Goal: Information Seeking & Learning: Learn about a topic

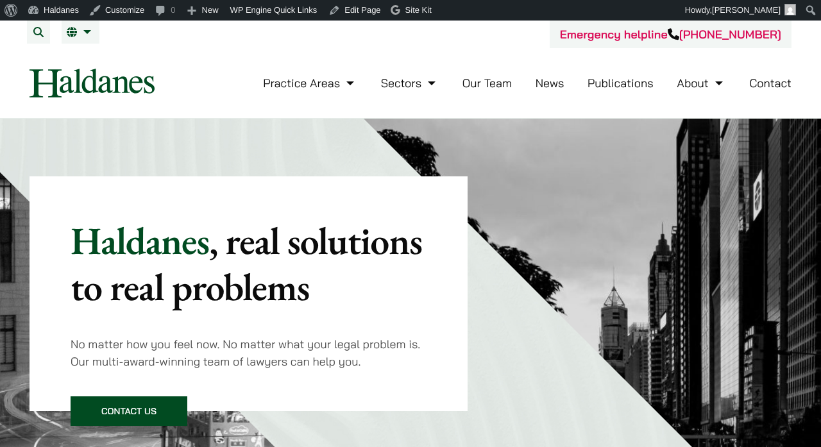
click at [534, 87] on ul "Practice Areas Antitrust and Competition Law Civil Litigation & Dispute Resolut…" at bounding box center [527, 83] width 529 height 28
click at [542, 87] on link "News" at bounding box center [550, 83] width 29 height 15
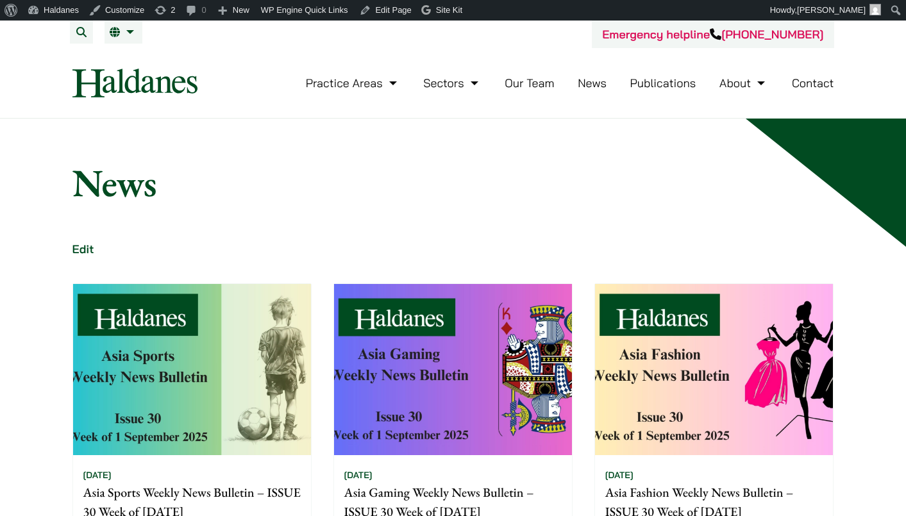
scroll to position [393, 0]
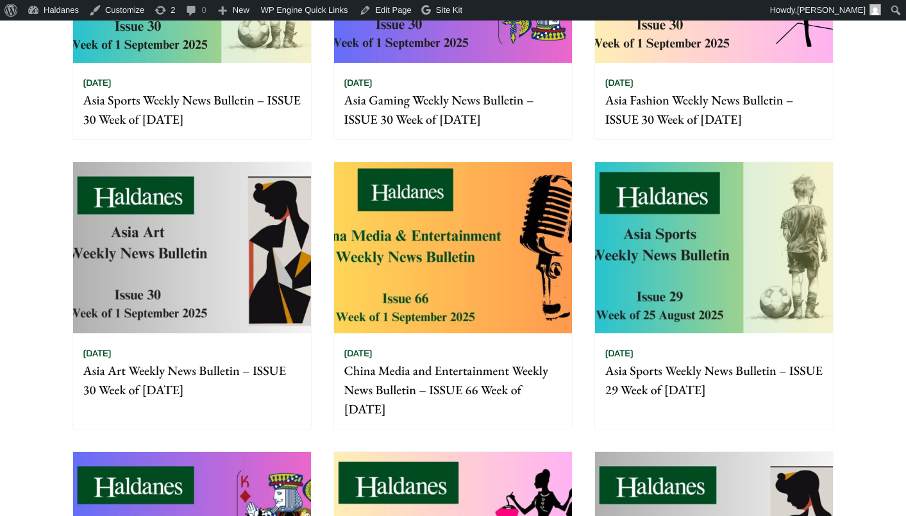
click at [376, 219] on img at bounding box center [453, 247] width 238 height 171
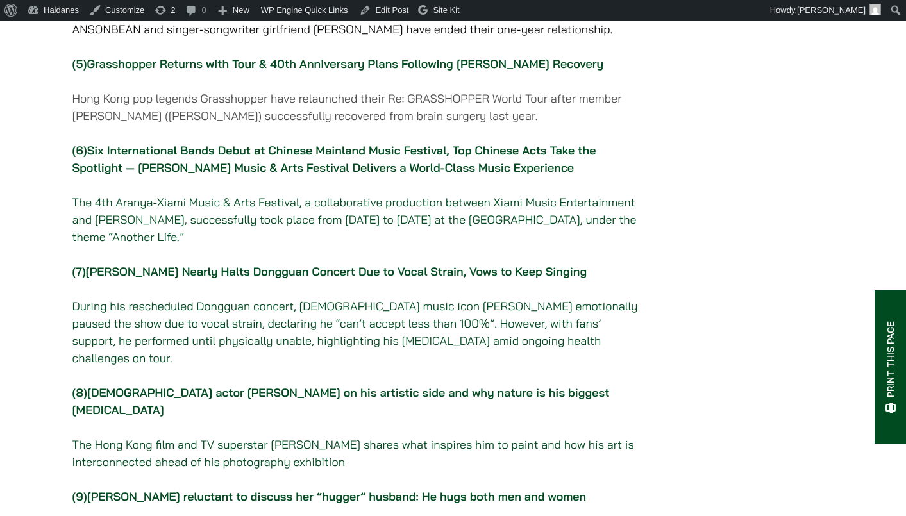
scroll to position [720, 0]
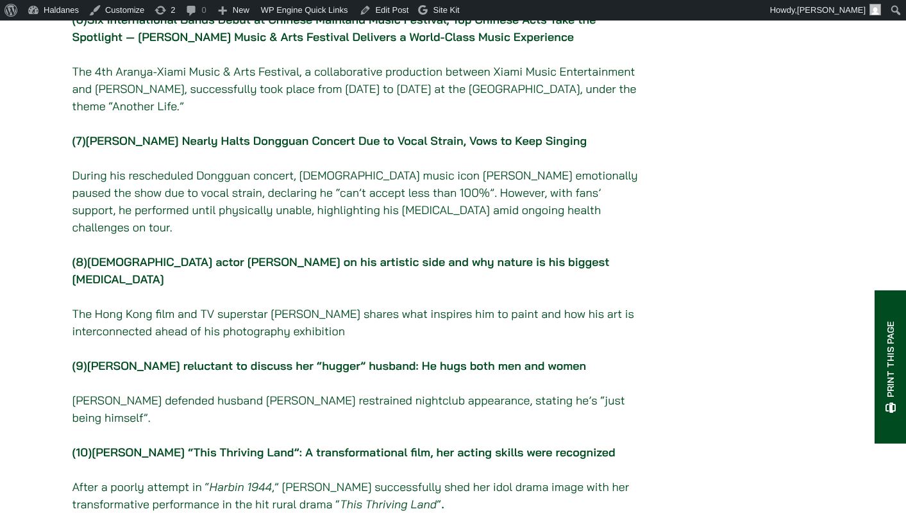
click at [400, 148] on link "[PERSON_NAME] Nearly Halts Dongguan Concert Due to Vocal Strain, Vows to Keep S…" at bounding box center [337, 140] width 502 height 15
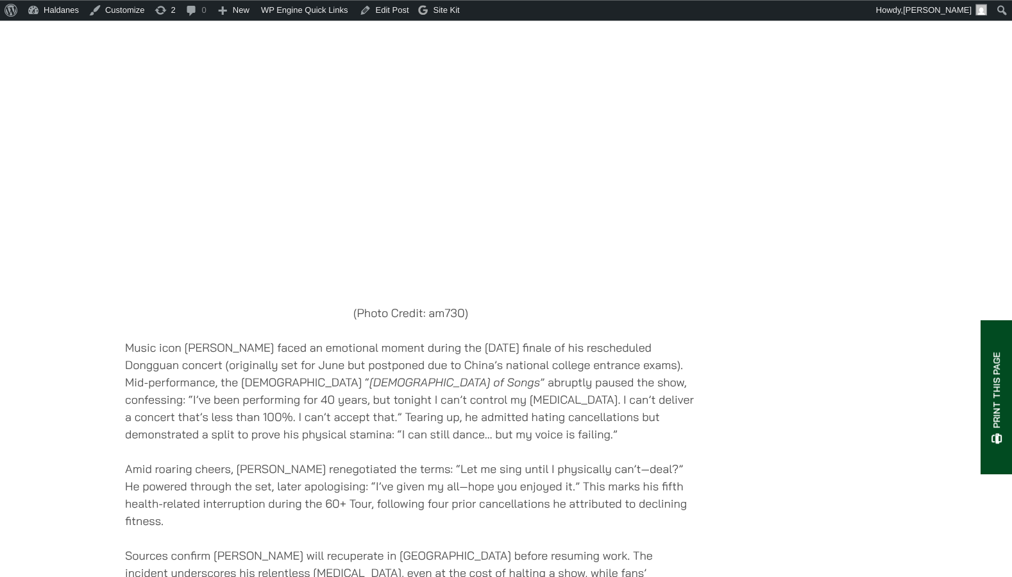
scroll to position [6527, 0]
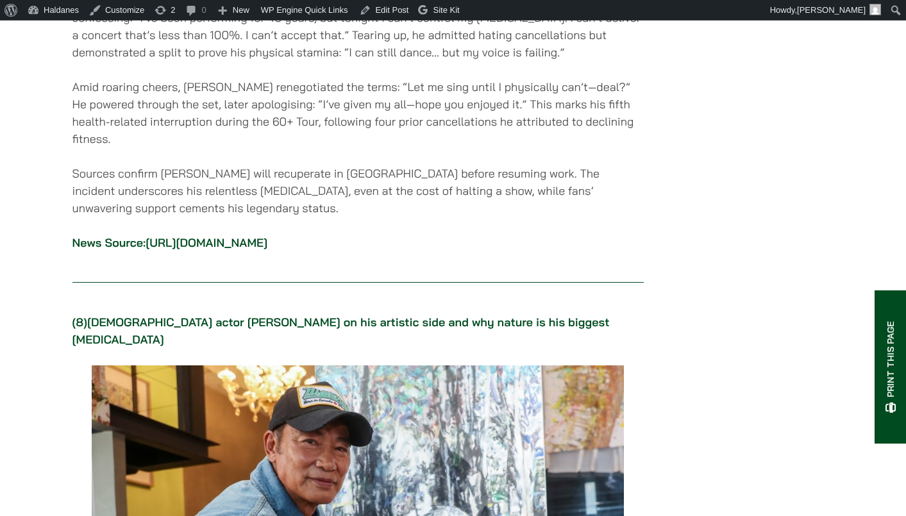
scroll to position [6935, 0]
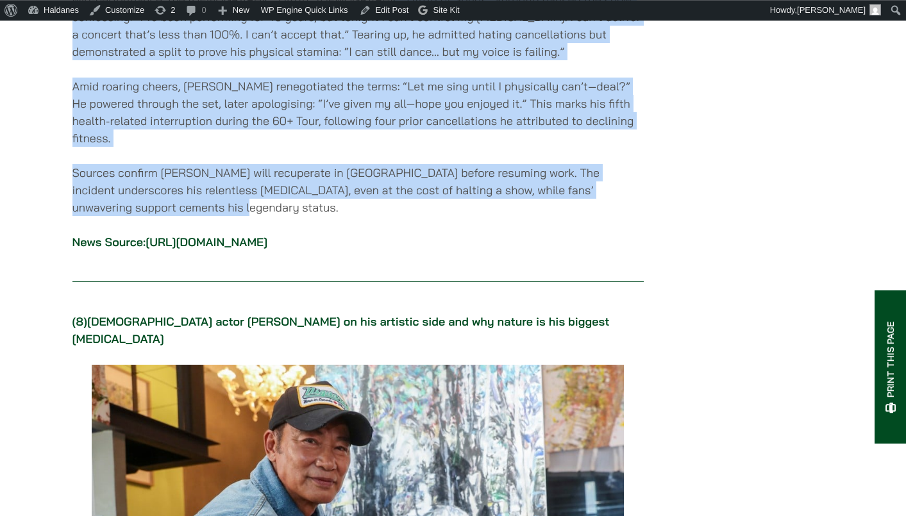
drag, startPoint x: 321, startPoint y: 110, endPoint x: 615, endPoint y: 316, distance: 358.8
click at [525, 147] on p "Amid roaring cheers, [PERSON_NAME] renegotiated the terms: “Let me sing until I…" at bounding box center [358, 112] width 572 height 69
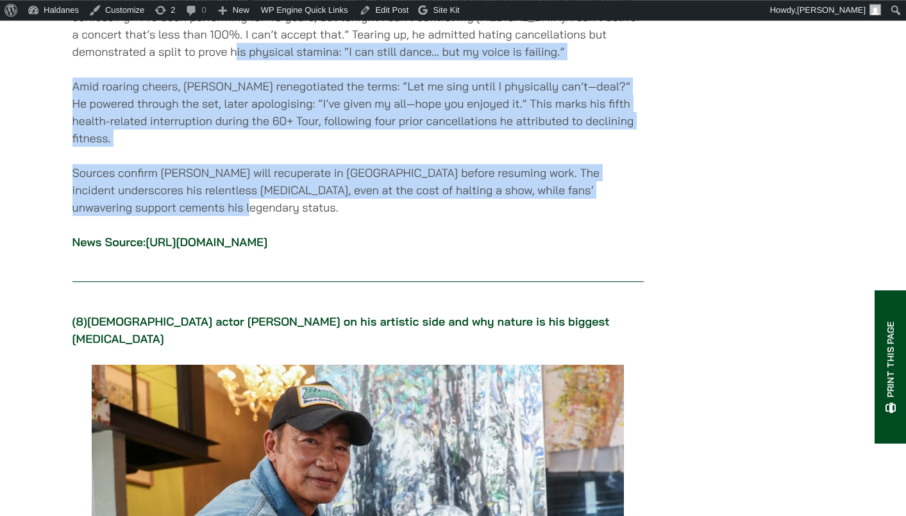
drag, startPoint x: 94, startPoint y: 159, endPoint x: 421, endPoint y: 316, distance: 362.9
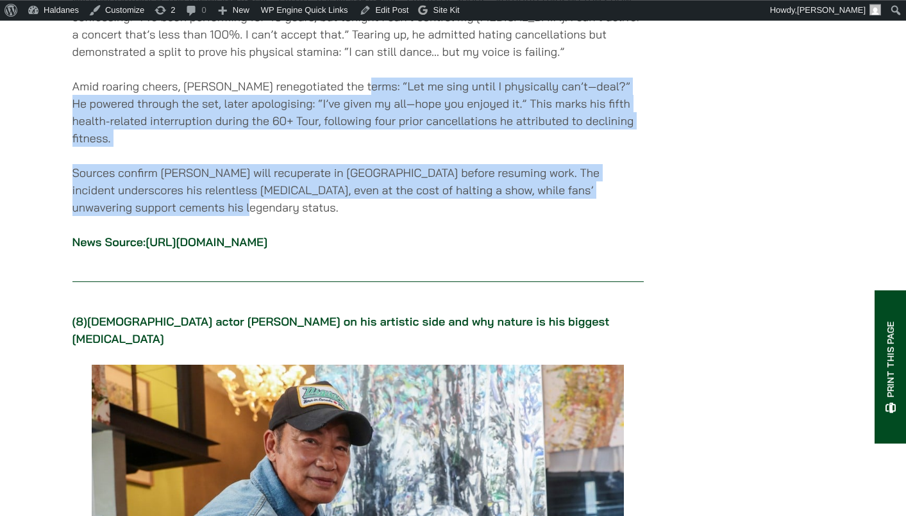
drag, startPoint x: 358, startPoint y: 196, endPoint x: 593, endPoint y: 323, distance: 267.2
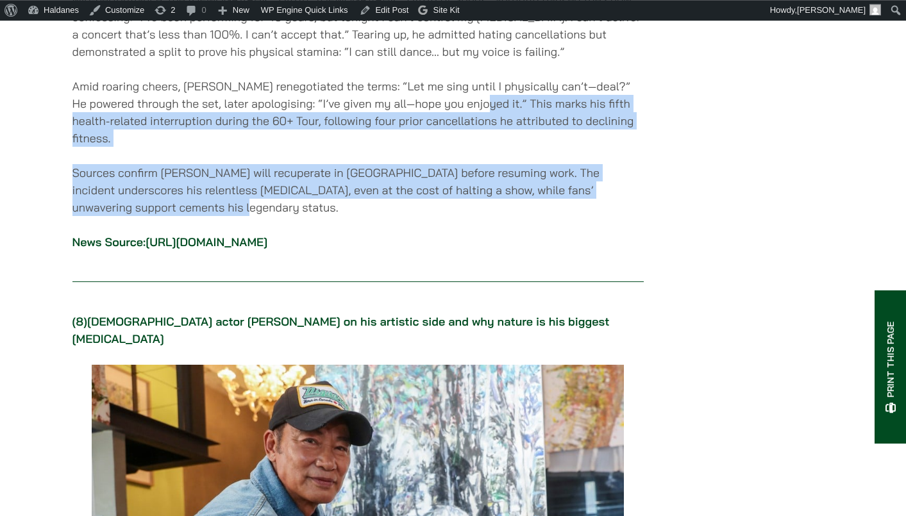
drag, startPoint x: 511, startPoint y: 215, endPoint x: 619, endPoint y: 323, distance: 152.9
click at [430, 147] on p "Amid roaring cheers, [PERSON_NAME] renegotiated the terms: “Let me sing until I…" at bounding box center [358, 112] width 572 height 69
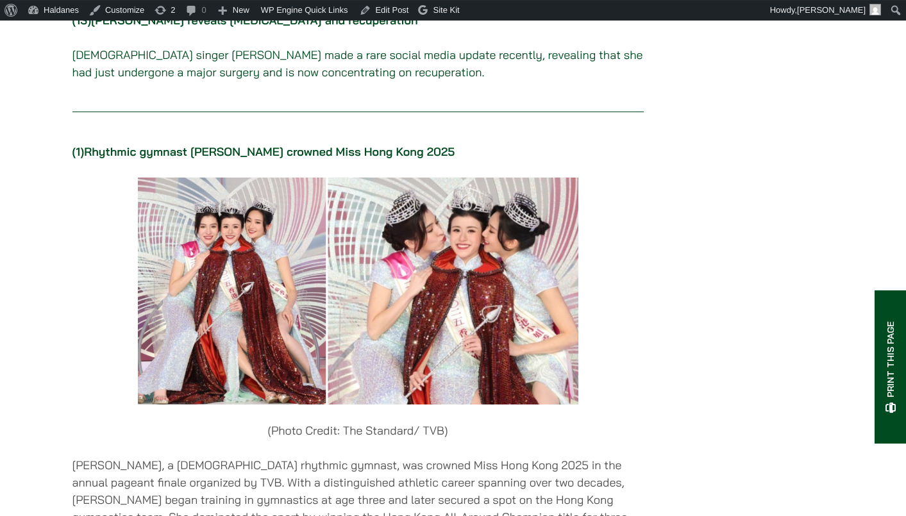
scroll to position [1446, 0]
